Goal: Contribute content

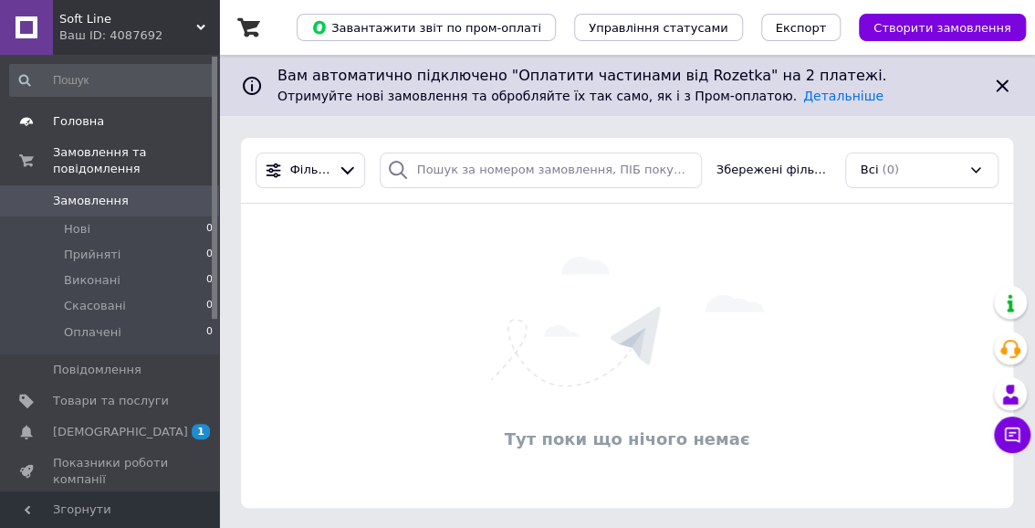
click at [85, 119] on span "Головна" at bounding box center [78, 121] width 51 height 16
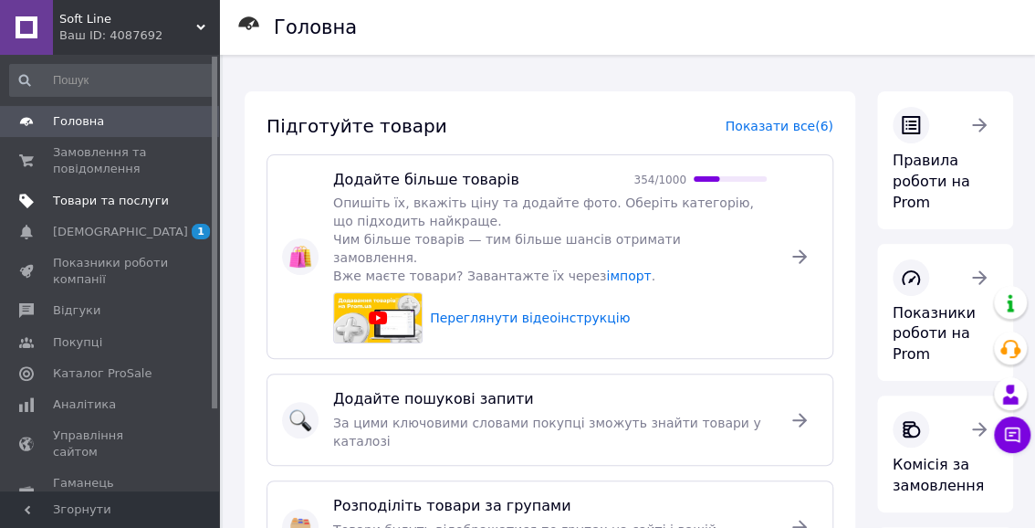
click at [134, 200] on span "Товари та послуги" at bounding box center [111, 201] width 116 height 16
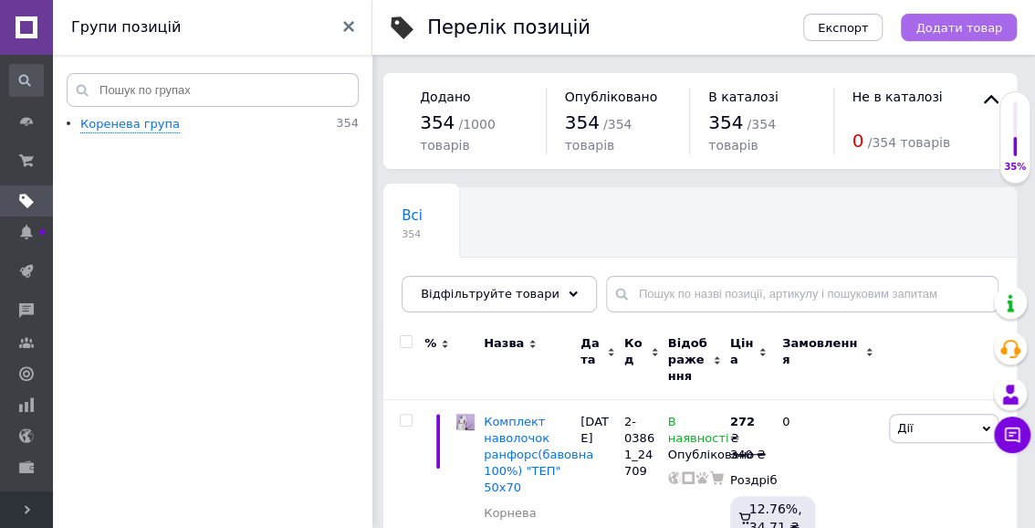
click at [951, 36] on button "Додати товар" at bounding box center [959, 27] width 116 height 27
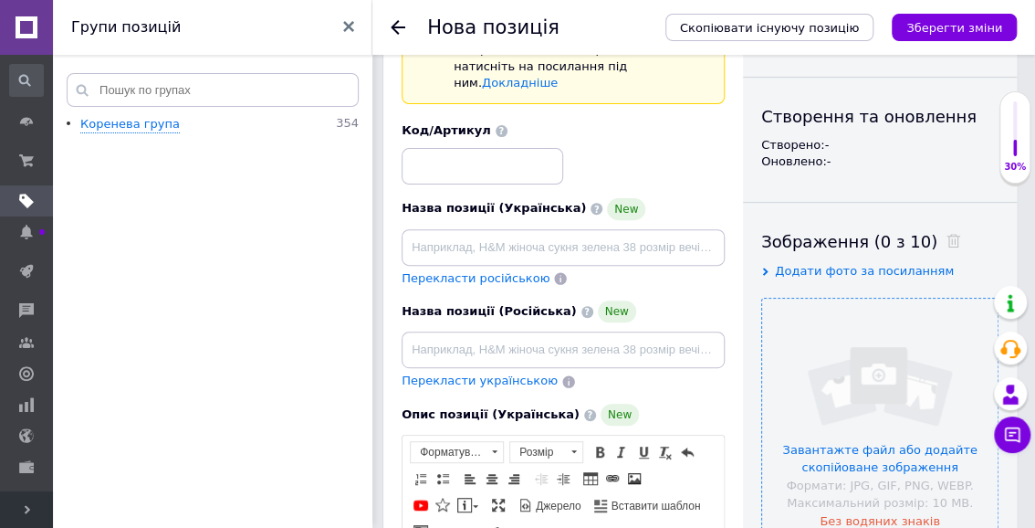
scroll to position [248, 0]
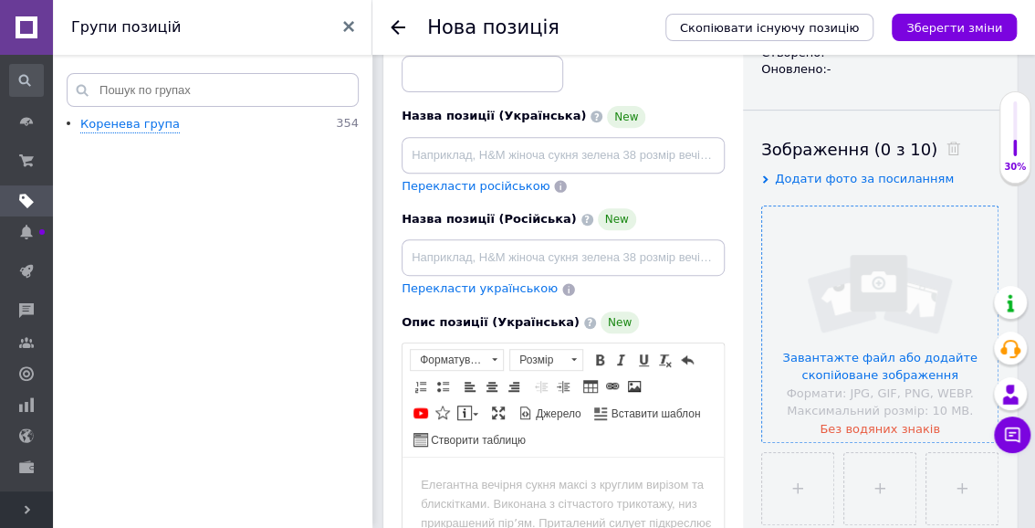
click at [864, 272] on input "file" at bounding box center [880, 324] width 236 height 236
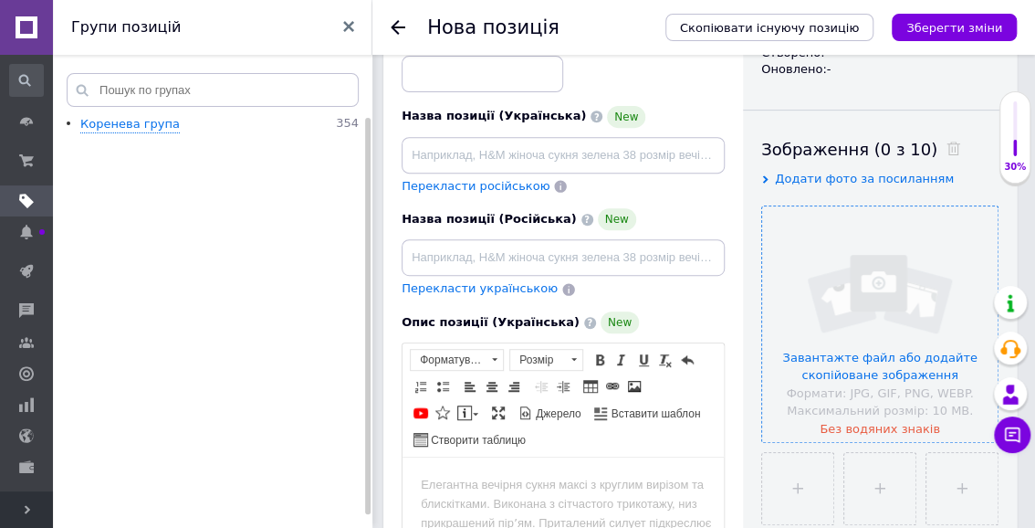
click at [849, 299] on input "file" at bounding box center [880, 324] width 236 height 236
click at [892, 314] on input "file" at bounding box center [880, 324] width 236 height 236
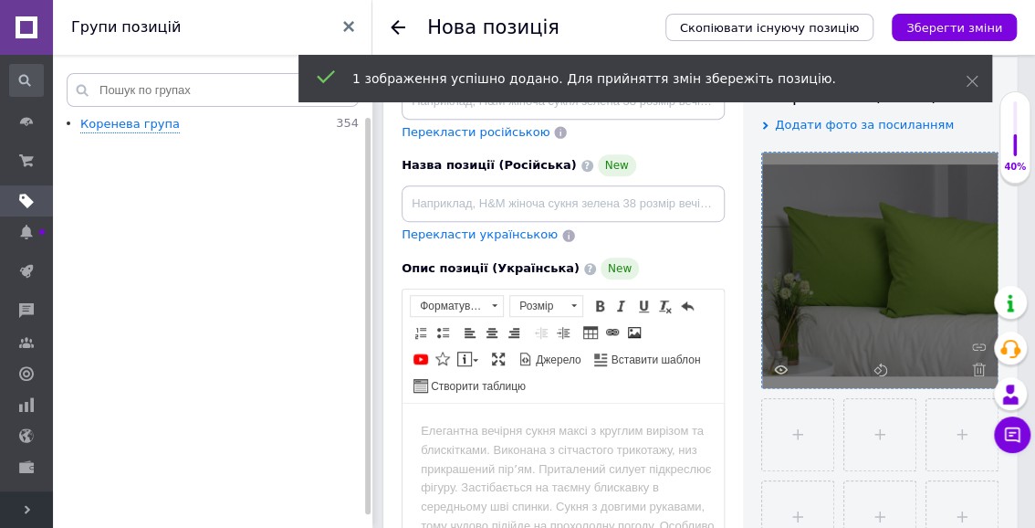
scroll to position [331, 0]
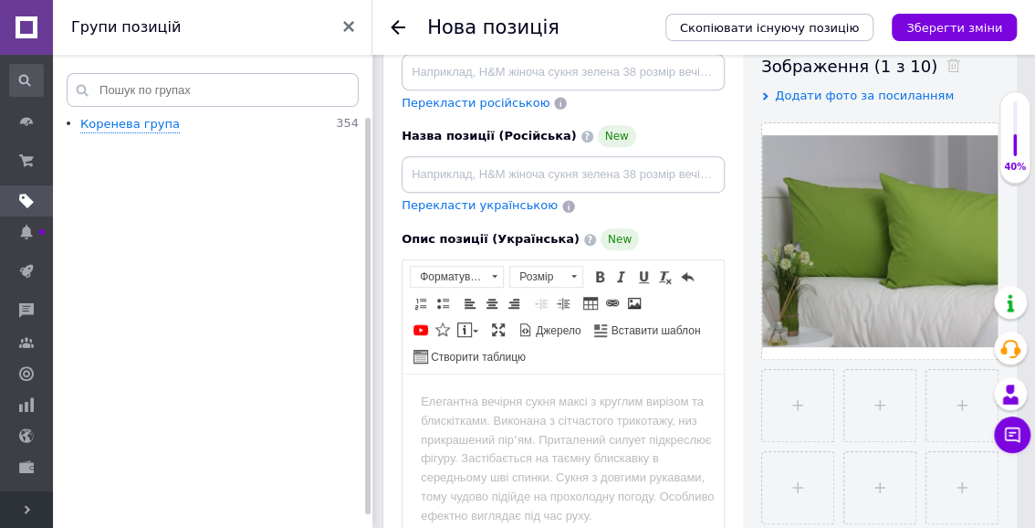
drag, startPoint x: 898, startPoint y: 48, endPoint x: 974, endPoint y: 72, distance: 79.4
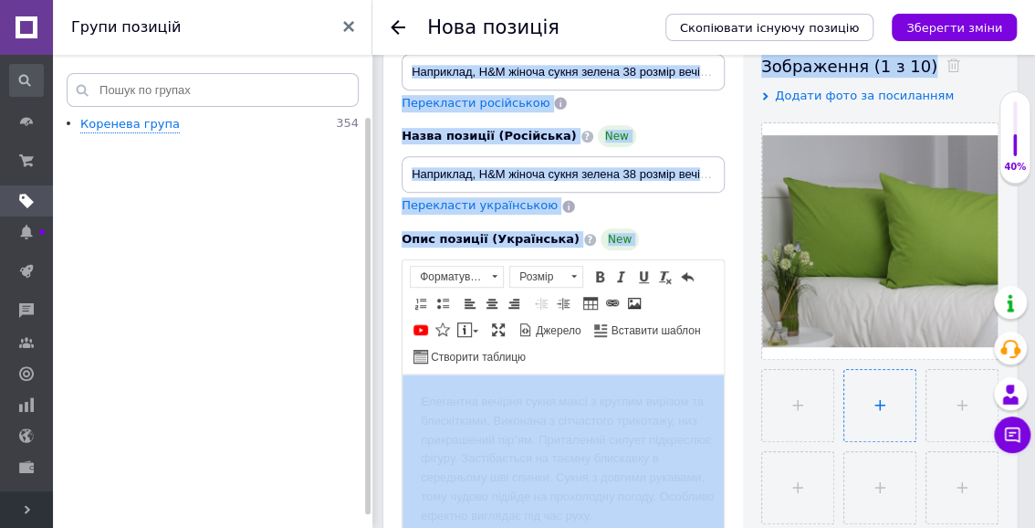
scroll to position [414, 0]
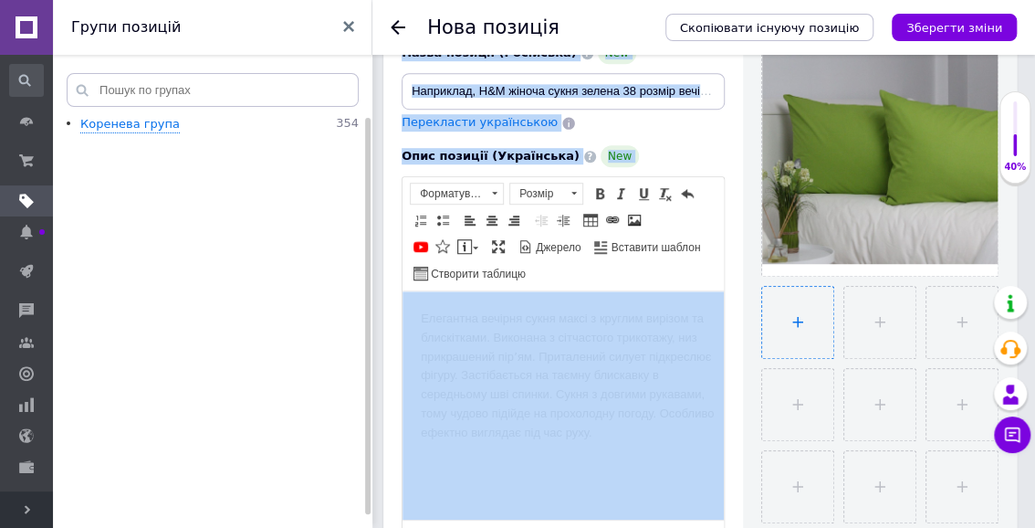
click at [790, 329] on input "file" at bounding box center [797, 322] width 71 height 71
type input "C:\fakepath\Screenshot_20250912_144805.jpg"
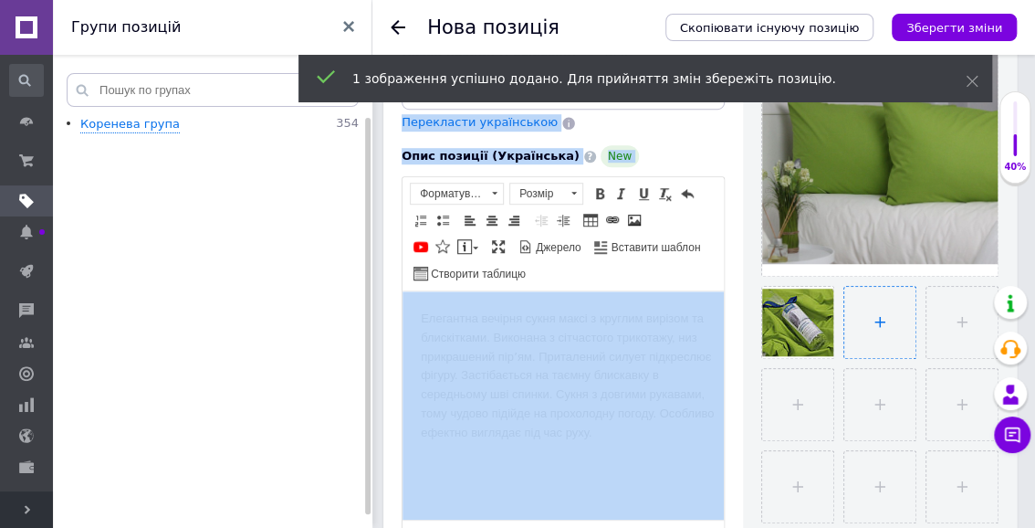
click at [879, 323] on input "file" at bounding box center [879, 322] width 71 height 71
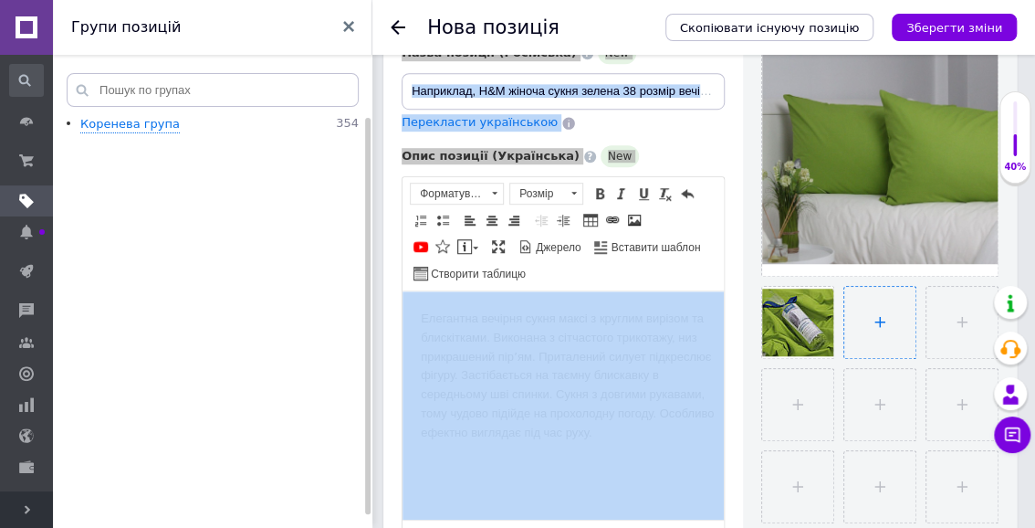
type input "C:\fakepath\Screenshot_20250912_144817.jpg"
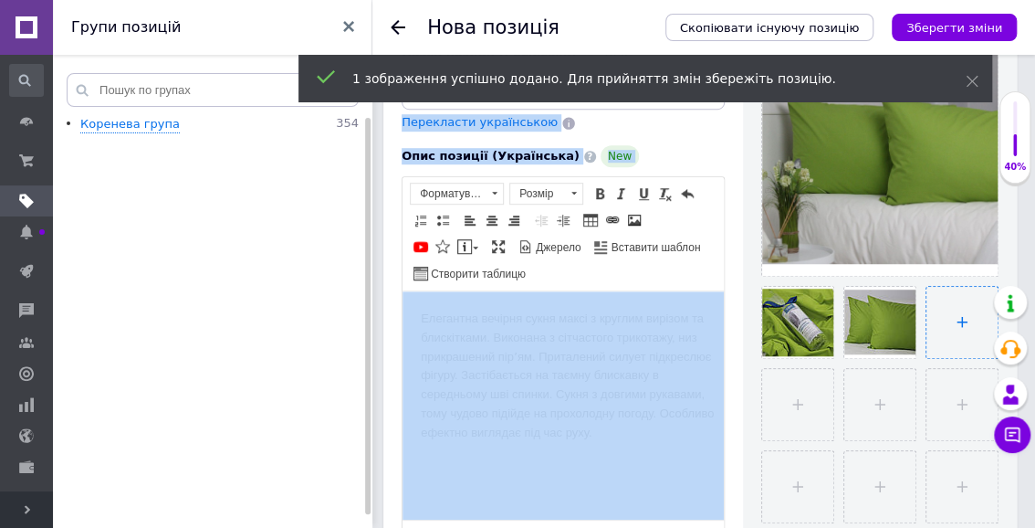
click at [958, 324] on input "file" at bounding box center [962, 322] width 71 height 71
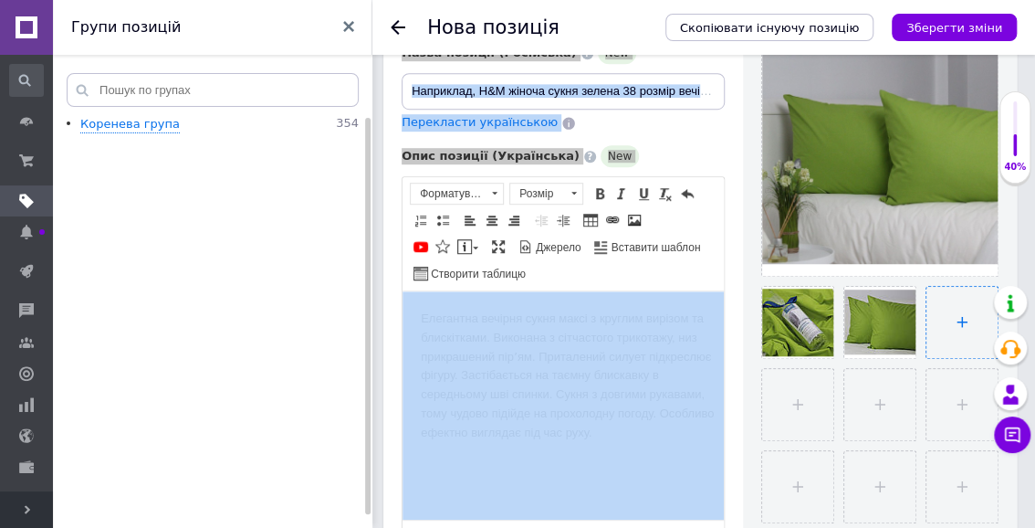
type input "C:\fakepath\Screenshot_20250912_144822.jpg"
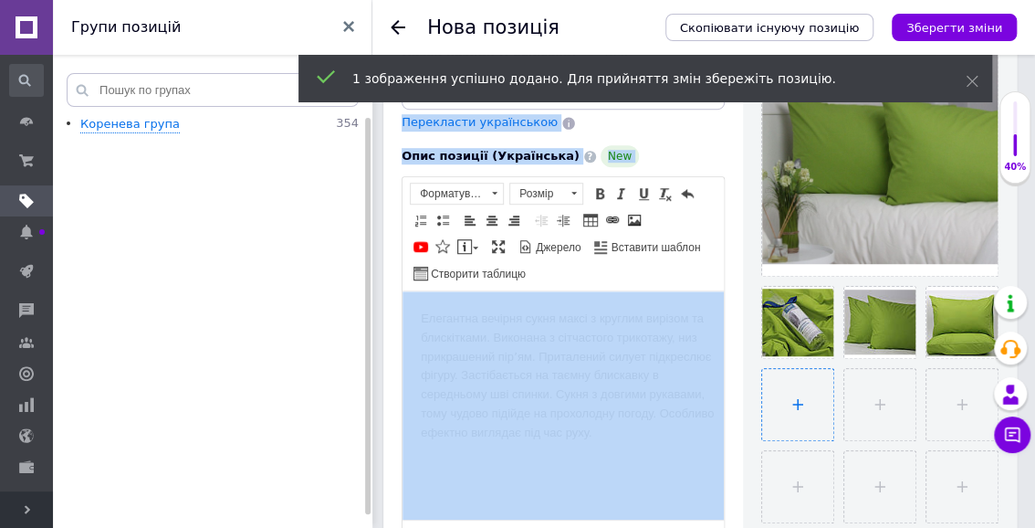
click at [788, 410] on input "file" at bounding box center [797, 404] width 71 height 71
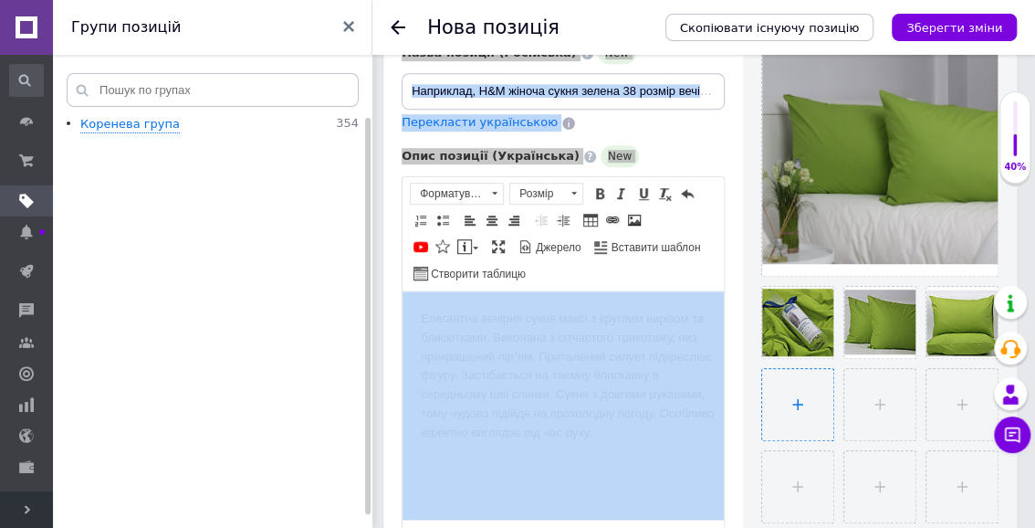
type input "C:\fakepath\Screenshot_20250912_144827.jpg"
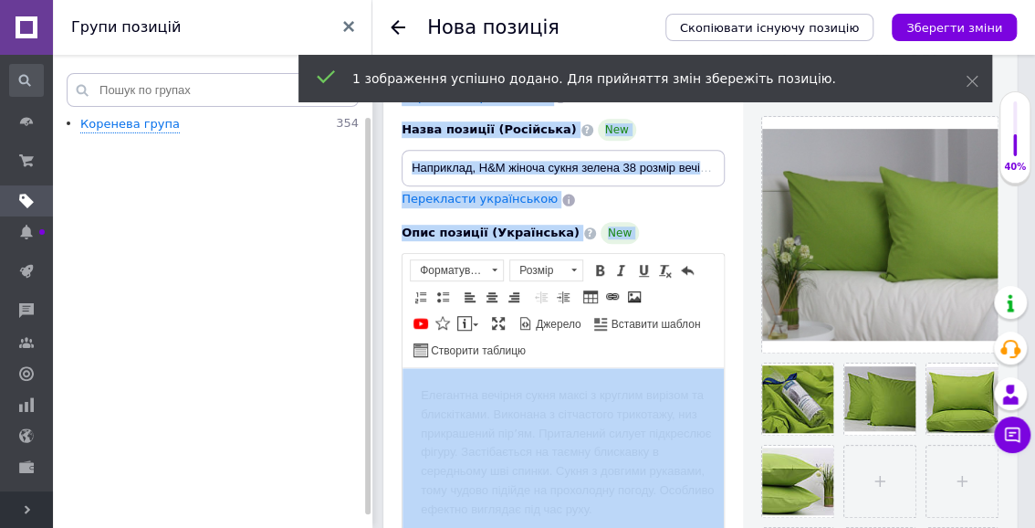
scroll to position [331, 0]
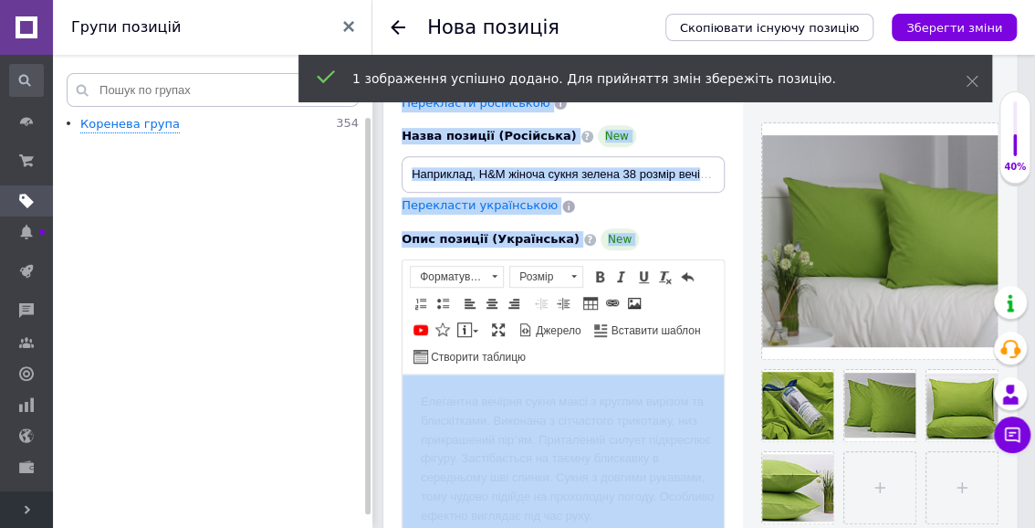
click at [725, 219] on div "Опис позиції (Українська) New Розширений текстовий редактор, 0E7FBFDC-C585-40E8…" at bounding box center [563, 439] width 341 height 441
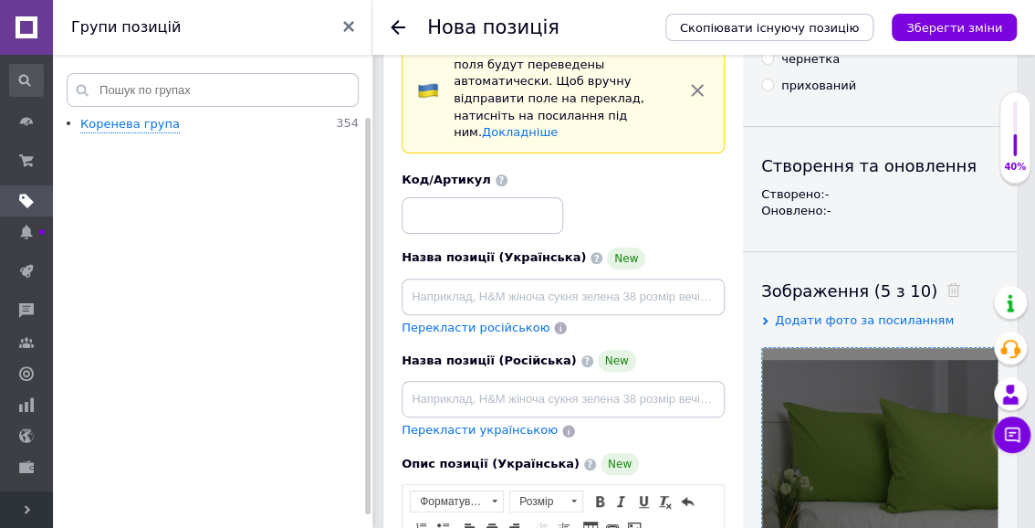
scroll to position [0, 0]
